Goal: Find specific page/section: Find specific page/section

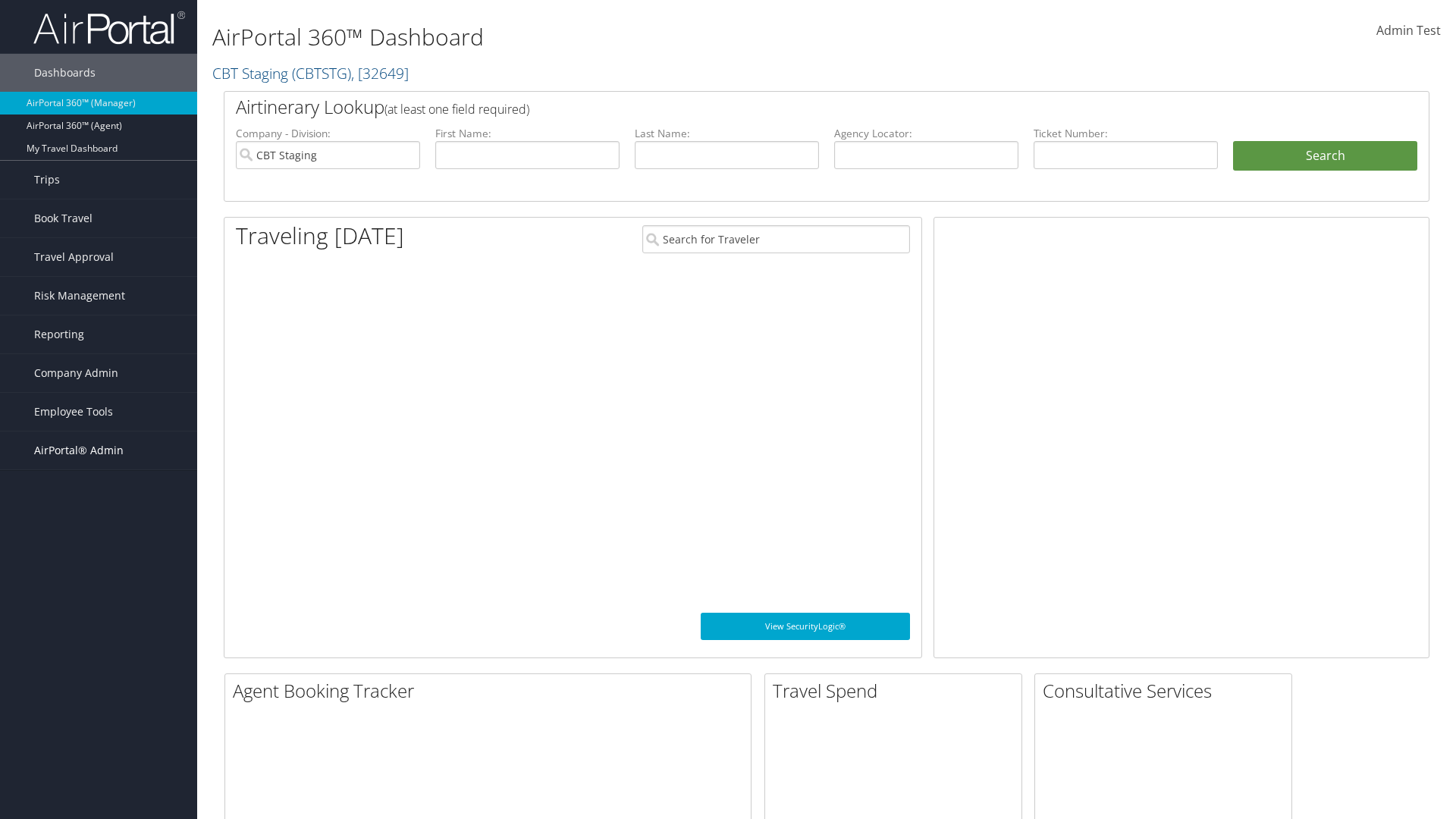
click at [98, 451] on span "AirPortal® Admin" at bounding box center [78, 450] width 89 height 38
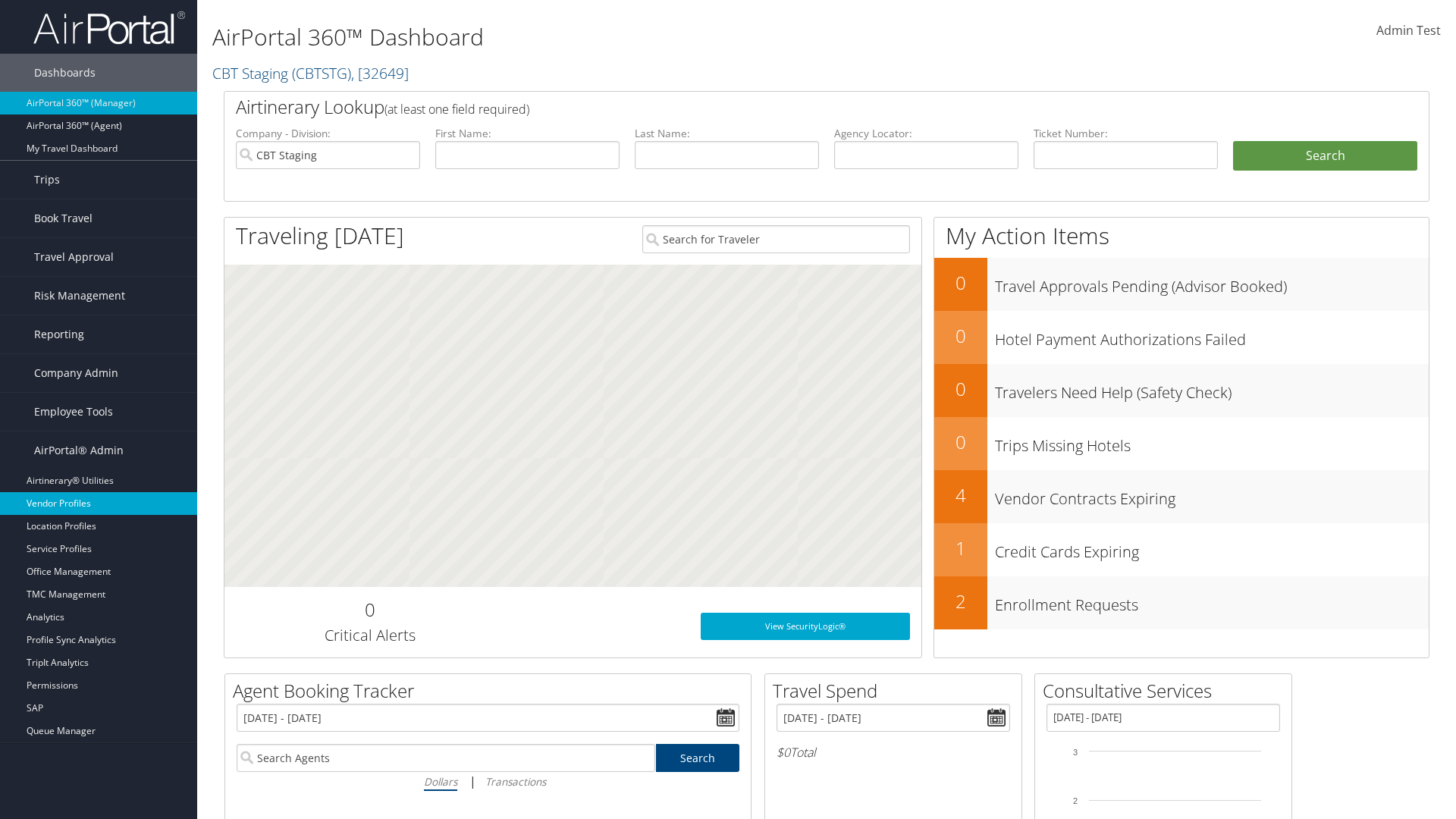
click at [98, 504] on link "Vendor Profiles" at bounding box center [98, 504] width 198 height 23
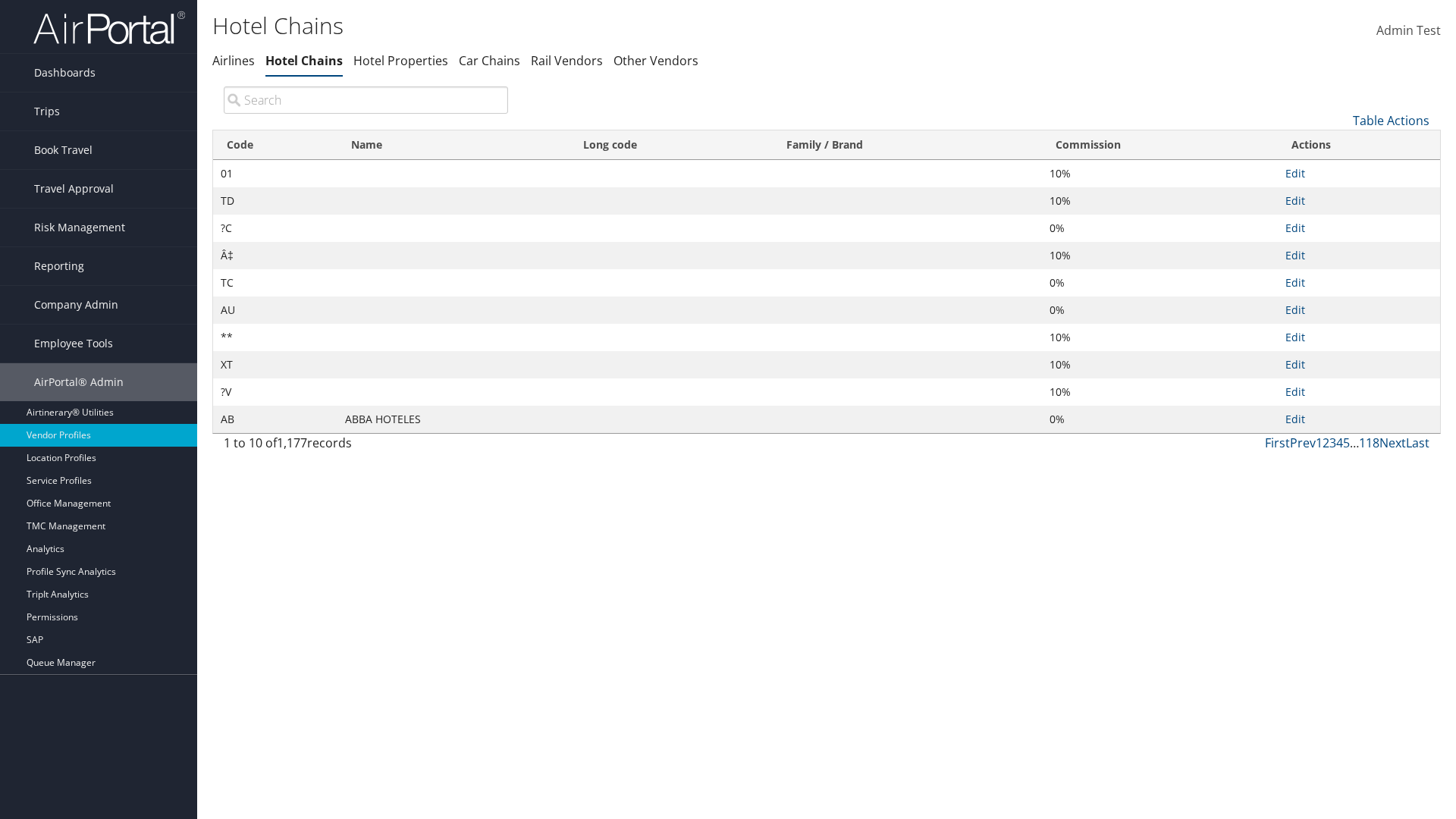
click at [1159, 145] on th "Commission" at bounding box center [1160, 145] width 236 height 30
click at [454, 145] on th "Name" at bounding box center [454, 145] width 232 height 30
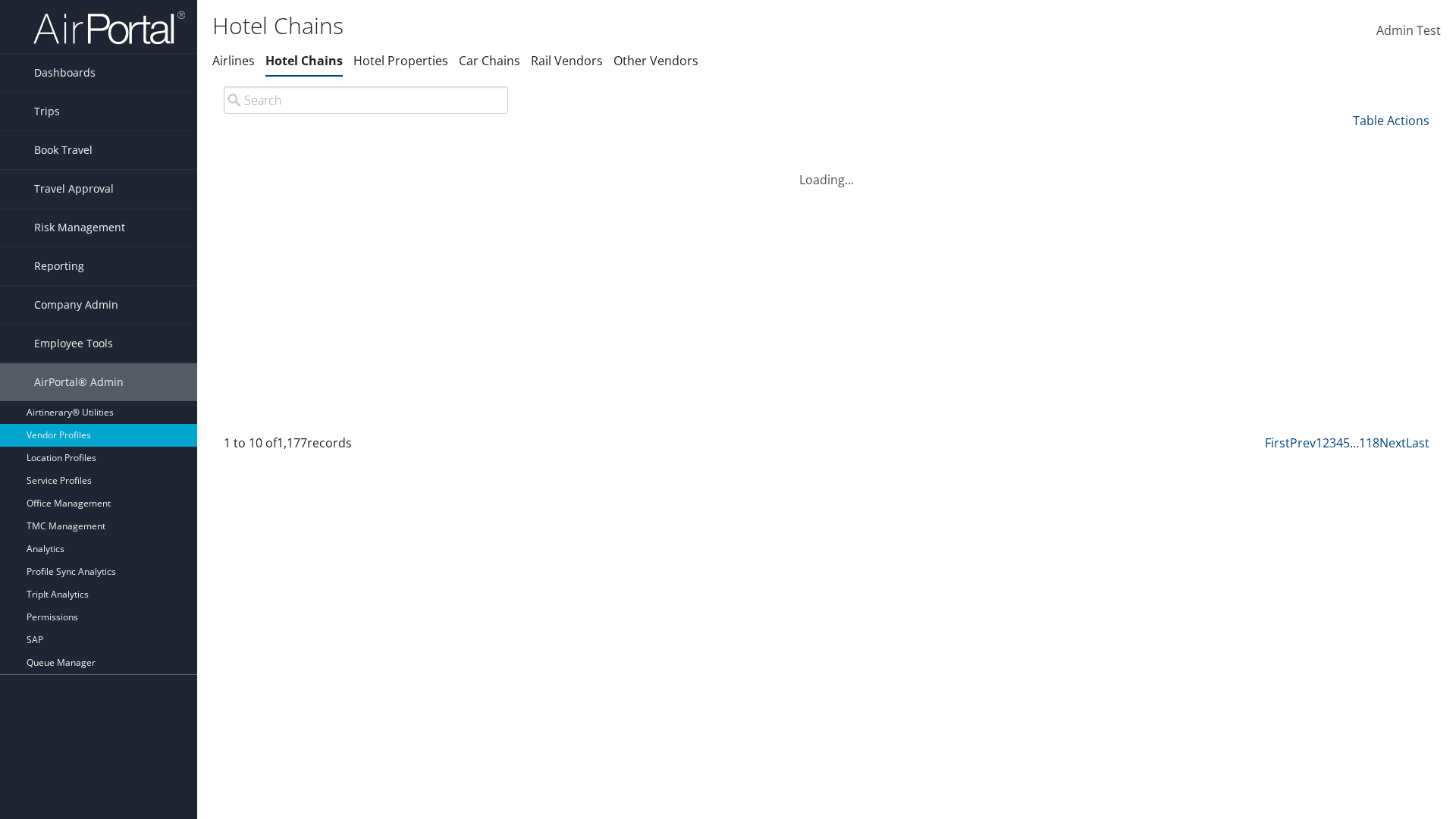
click at [454, 145] on th "Name" at bounding box center [454, 145] width 232 height 30
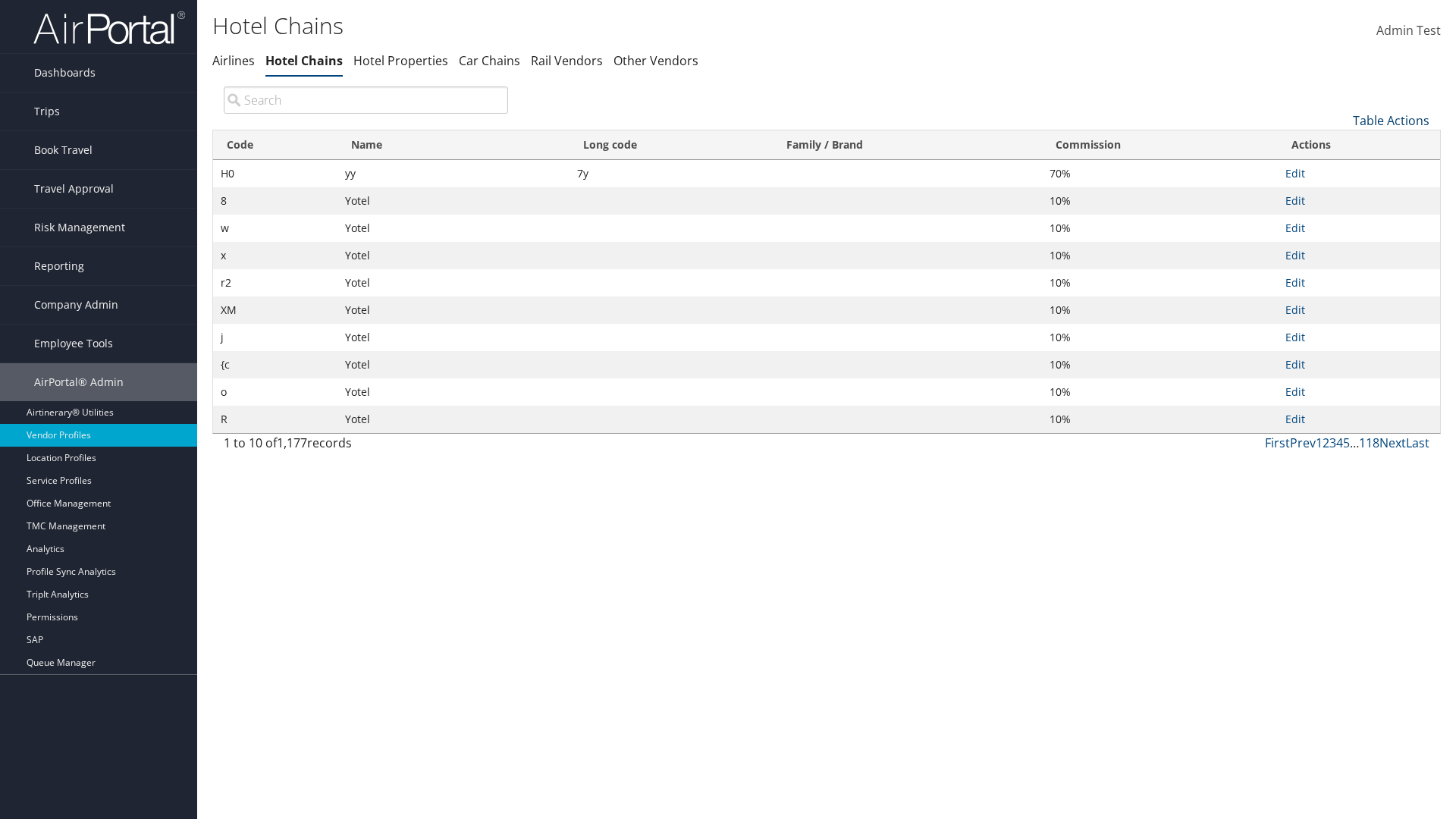
click at [1391, 120] on link "Table Actions" at bounding box center [1391, 120] width 77 height 17
click at [1340, 221] on link "Page Length" at bounding box center [1340, 222] width 199 height 26
click at [1340, 171] on link "25" at bounding box center [1340, 172] width 199 height 26
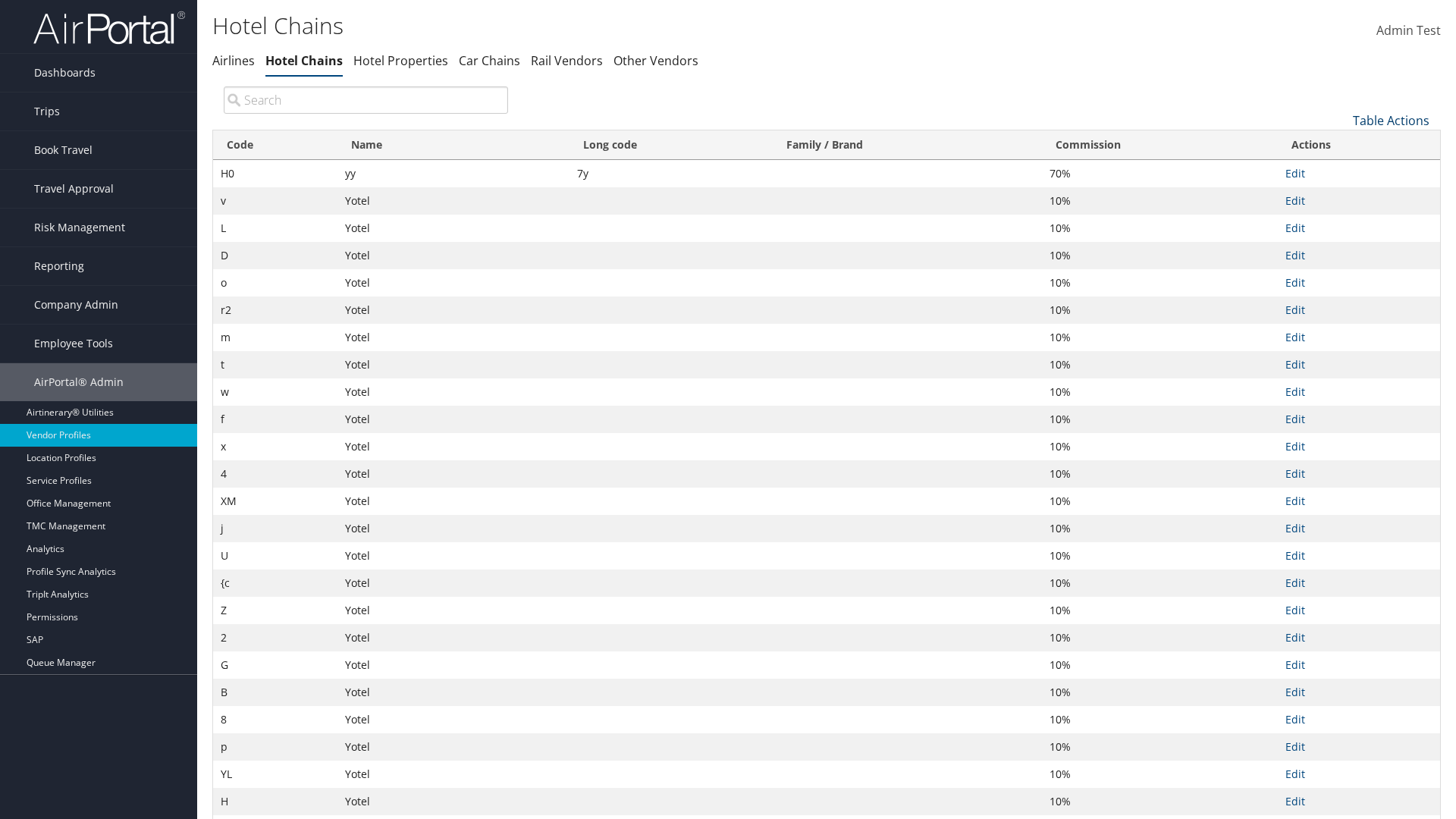
click at [1391, 120] on link "Table Actions" at bounding box center [1391, 120] width 77 height 17
click at [1340, 221] on link "Page Length" at bounding box center [1340, 222] width 199 height 26
click at [1340, 197] on link "50" at bounding box center [1340, 197] width 199 height 26
